Goal: Go to known website: Access a specific website the user already knows

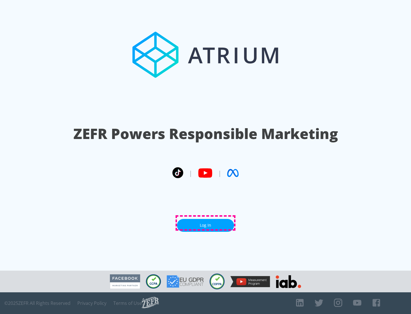
click at [205, 223] on link "Log In" at bounding box center [205, 225] width 57 height 13
